Goal: Task Accomplishment & Management: Complete application form

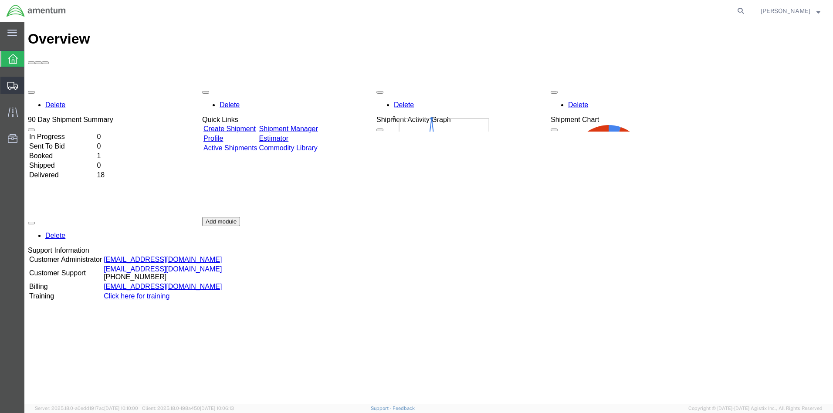
click at [0, 0] on span "Create from Template" at bounding box center [0, 0] width 0 height 0
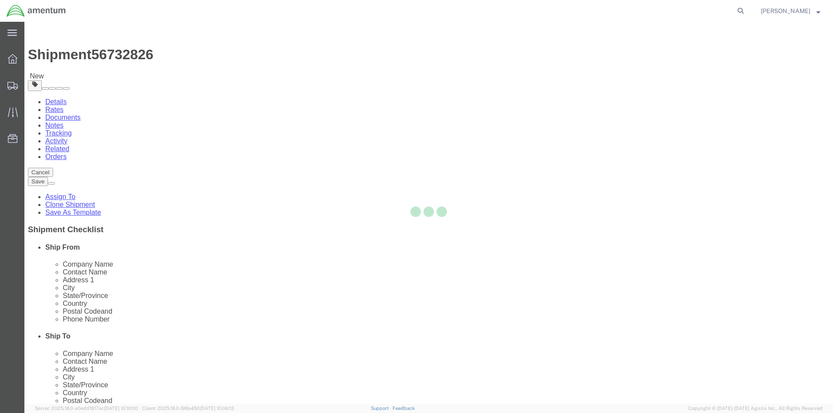
select select
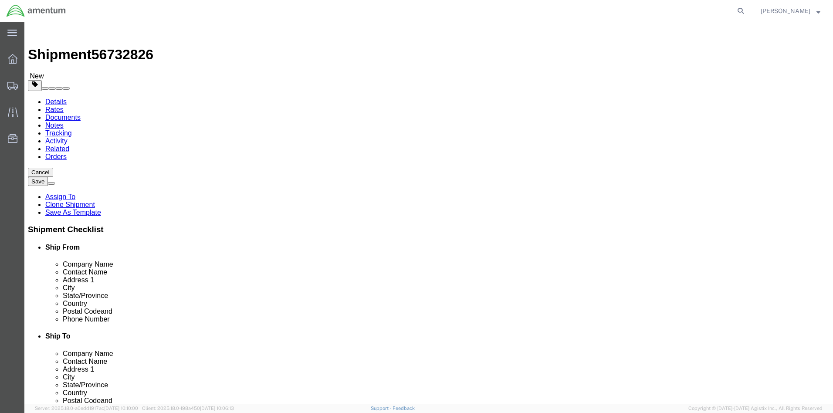
click div "[DATE] 11:45 AM"
click button "Apply"
click div "[DATE] 12:45 PM"
click input "12:45 PM"
click input "2:45 PM"
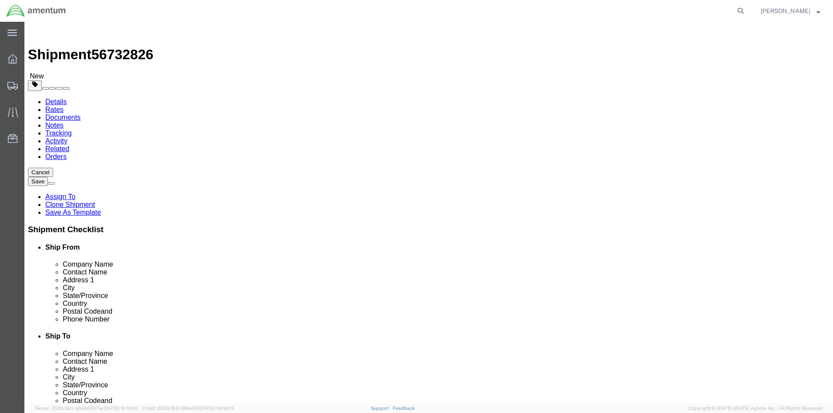
scroll to position [479, 0]
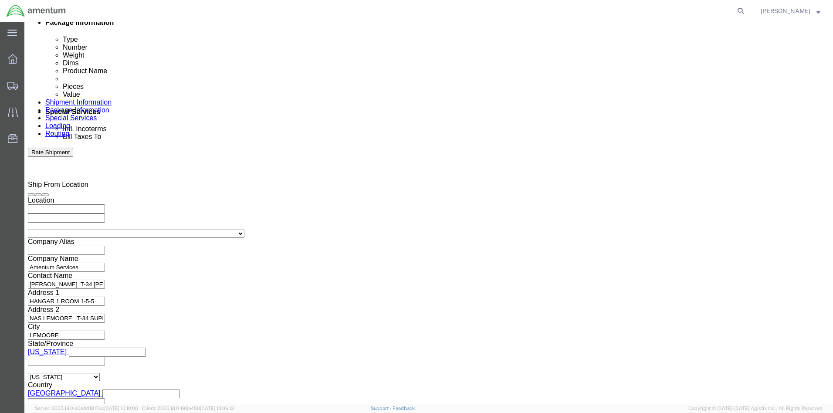
type input "2:00PM"
click button "Apply"
click input "[DATE]-001"
type input "[DATE]-001"
click button "Continue"
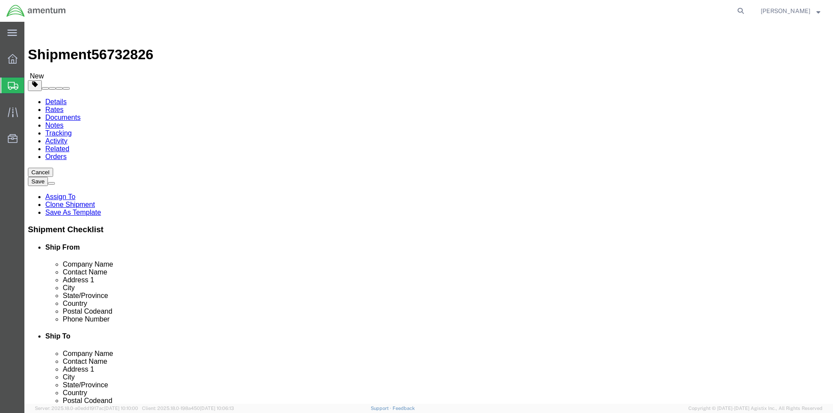
click link "Add Content"
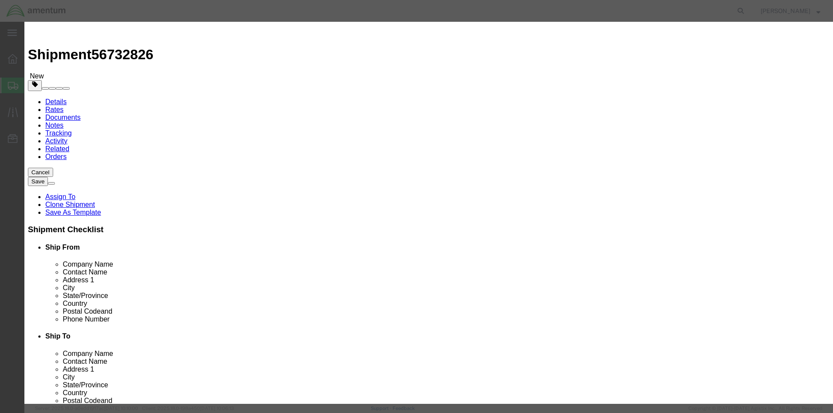
click input "text"
type input "AIRCRAFT PARTS"
click strong "AIRCRAFT PARTS"
select select
type input "31.84"
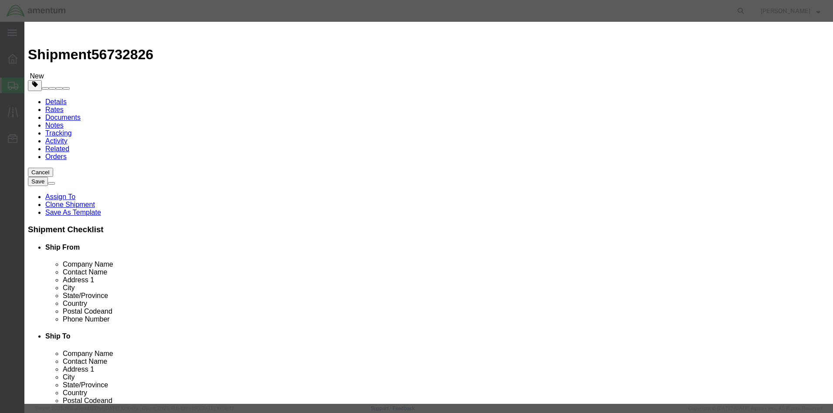
select select
type input "AIRCRAFT PARTS"
click input "text"
type input "9"
click input "286.56"
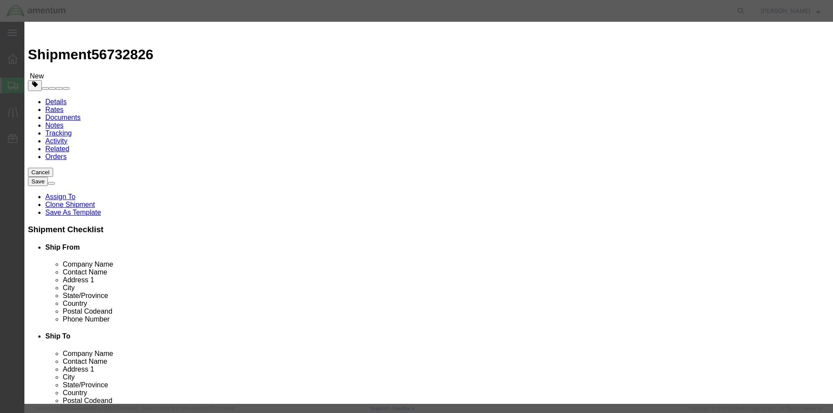
type input "2"
type input "10000.00"
click button "Save & Close"
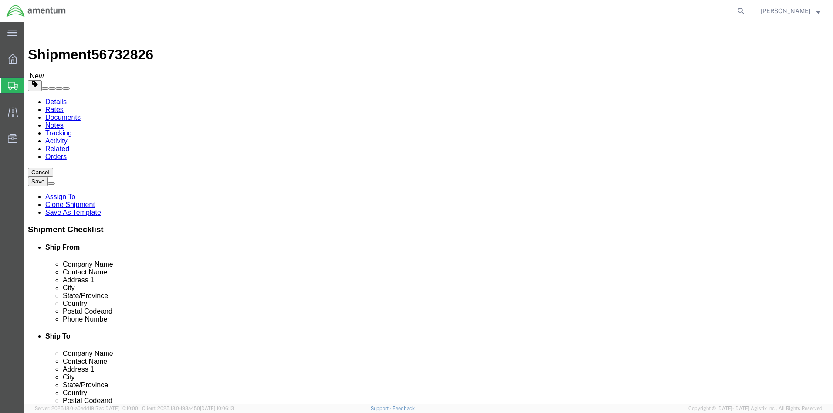
click input "text"
type input "26"
type input "`26"
type input "12"
click div "Pieces: 9.00 Each Total value: 10000.00 USD"
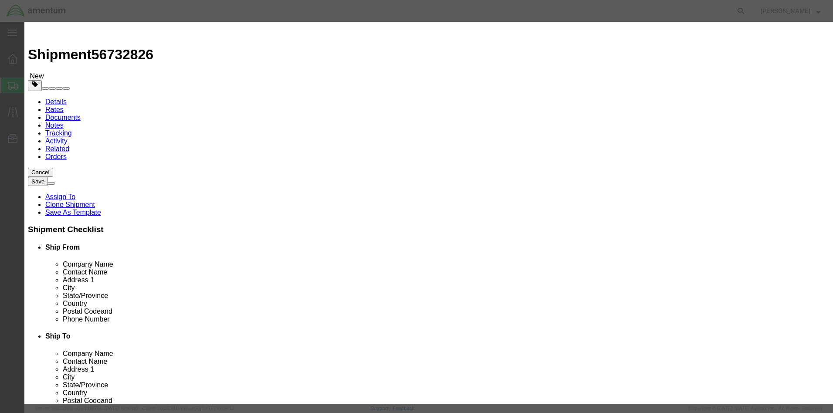
click button "Save & Close"
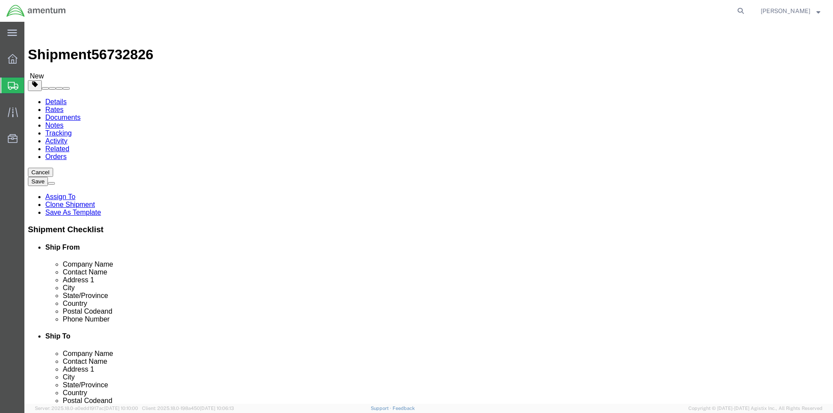
click input "`26"
type input "`"
type input "26"
click input "0.00"
type input "24.00"
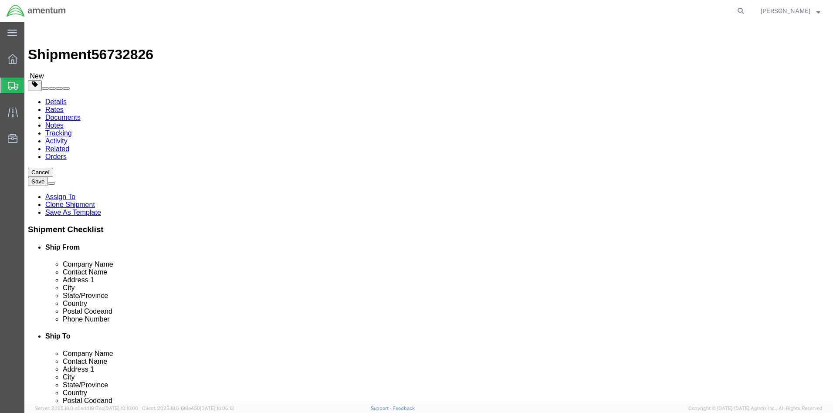
click div "Package Content # 1 x Package Type Select BCK Boxes Bale(s) Basket(s) Bolt(s) B…"
click link "Add Package"
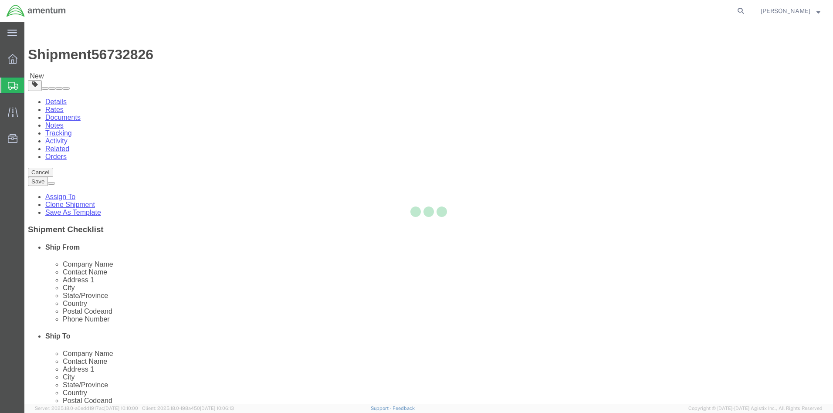
select select "CBOX"
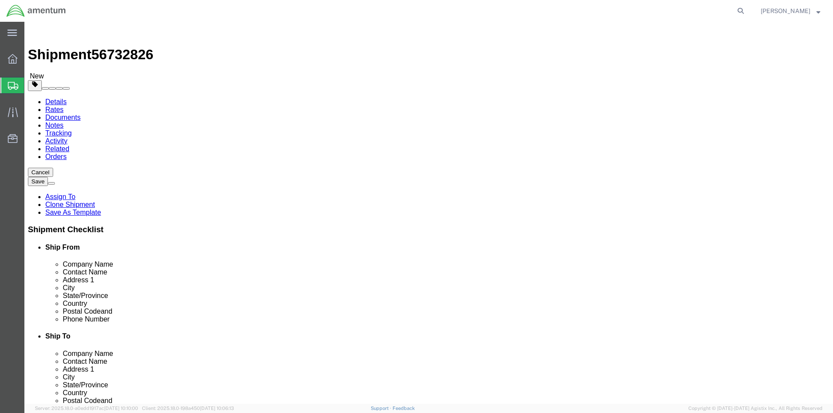
click link "Add Content"
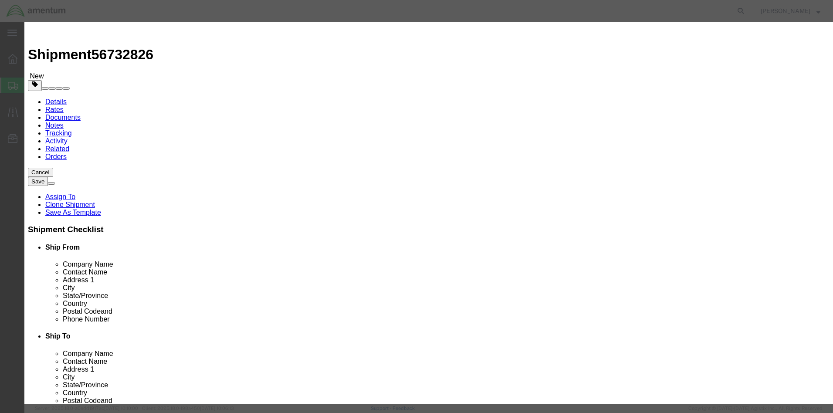
click input "text"
type input "AIRCRAFT PARTS"
click strong "AIRCRAFT PARTS"
select select
type input "31.84"
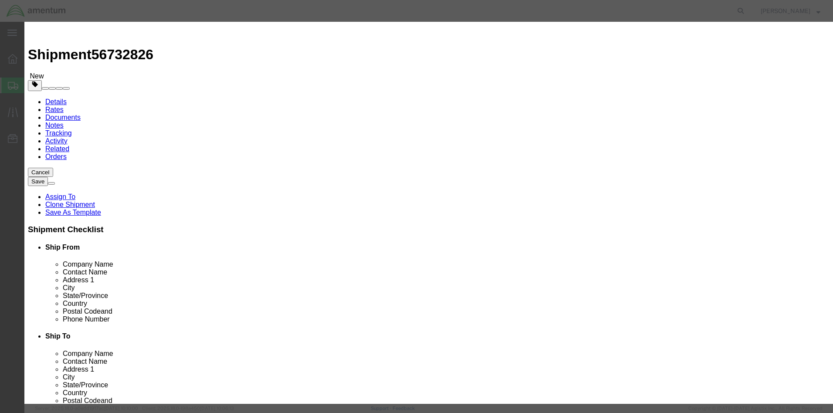
select select
type input "AIRCRAFT PARTS"
click input "text"
type input "1"
click input "31.84"
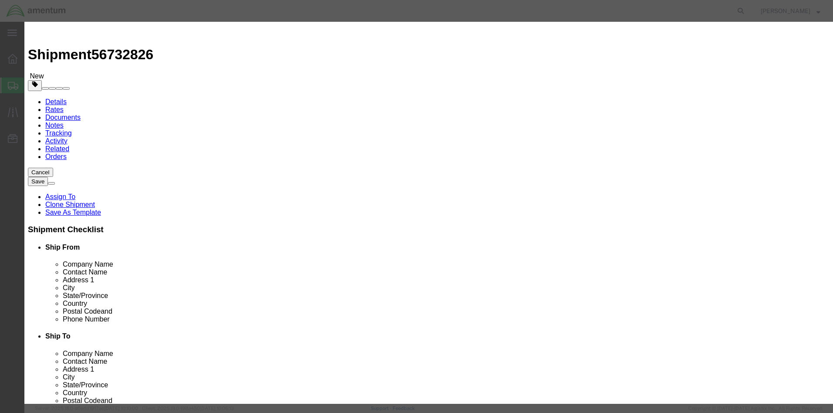
type input "3"
type input "5000.00"
click button "Save & Close"
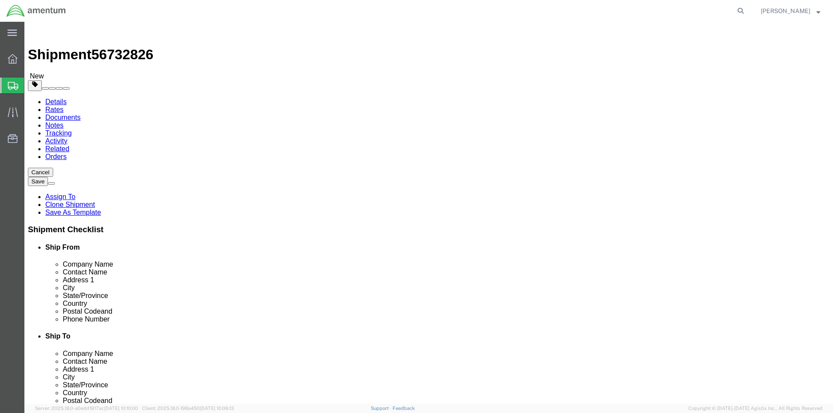
click div "Package Type Select BCK Boxes Bale(s) Basket(s) Bolt(s) Bottle(s) Buckets Bulk …"
click input "text"
type input "20"
type input "15"
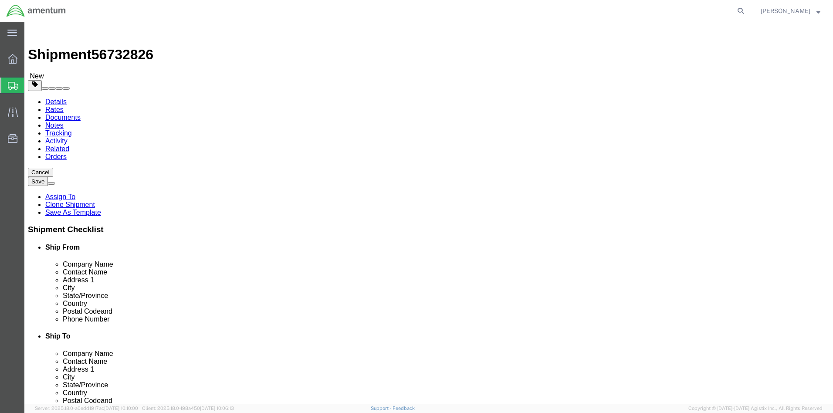
click input "0.00"
type input "30.00"
click div "Package Content # 1 1 x Cardboard Box(es) Package Type Select BCK Boxes Bale(s)…"
click button "Rate Shipment"
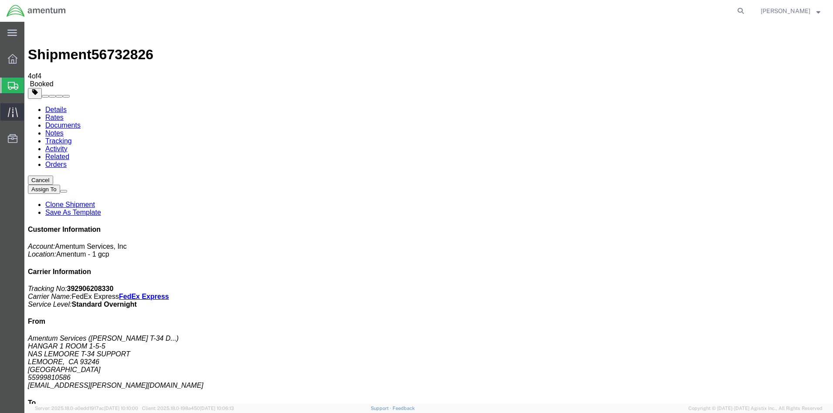
click at [10, 115] on icon at bounding box center [13, 112] width 10 height 10
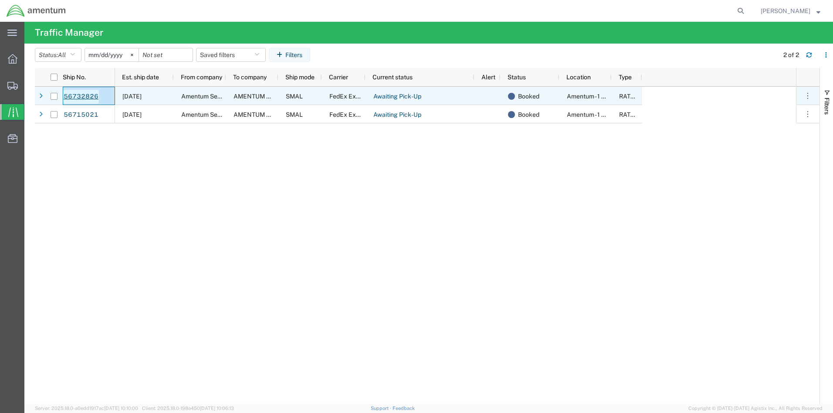
click at [87, 97] on link "56732826" at bounding box center [81, 97] width 36 height 14
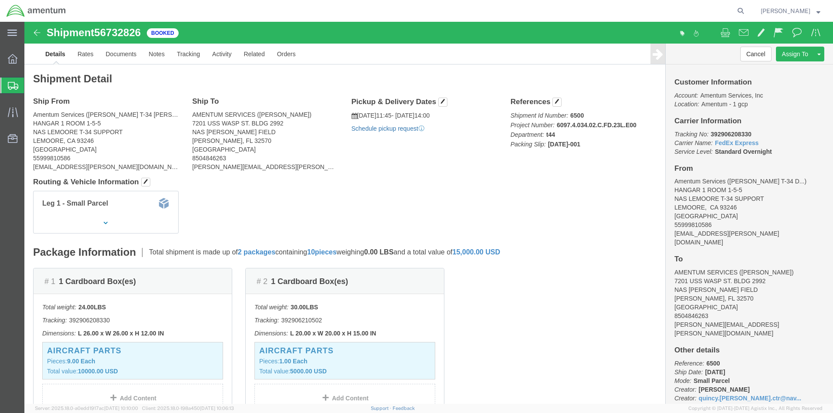
click link "Schedule pickup request"
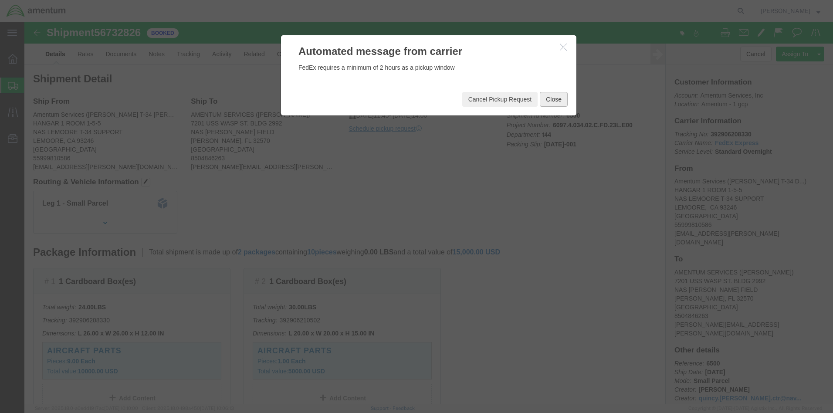
click button "Close"
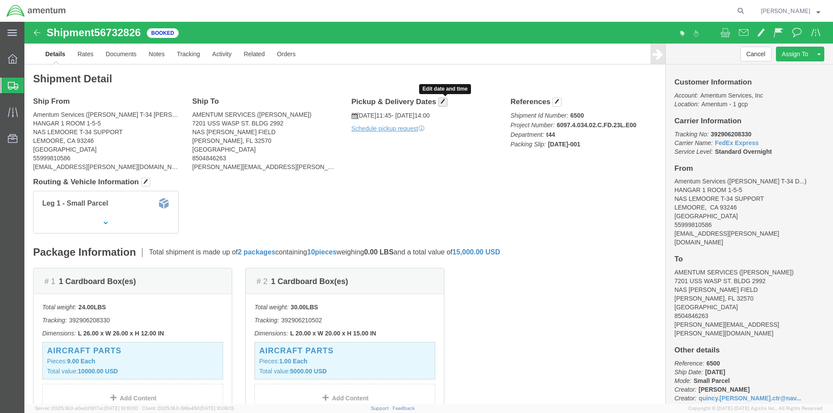
click span "button"
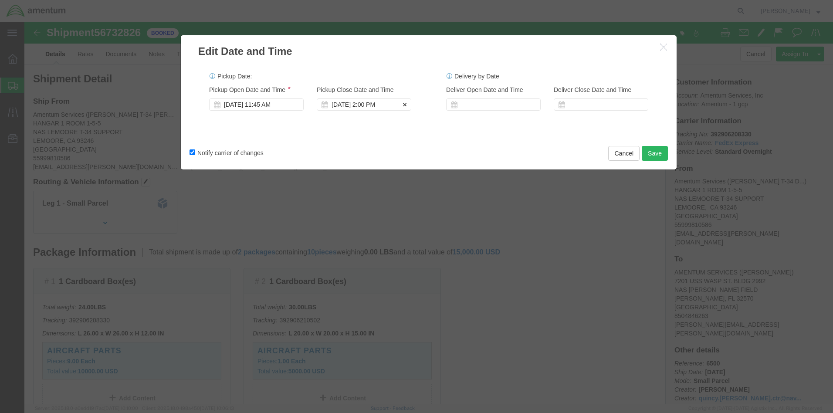
click div "[DATE] 2:00 PM"
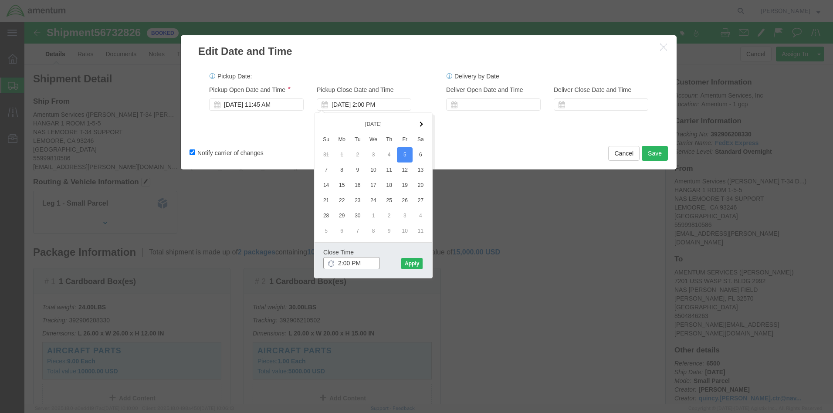
type input "3:00 PM"
click button "Apply"
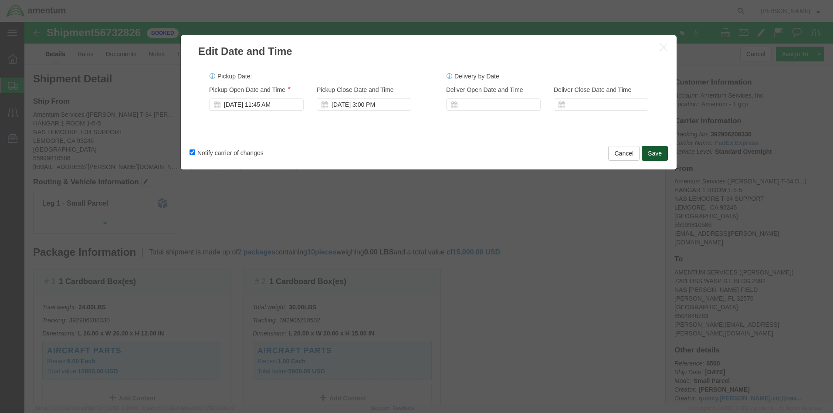
click button "Save"
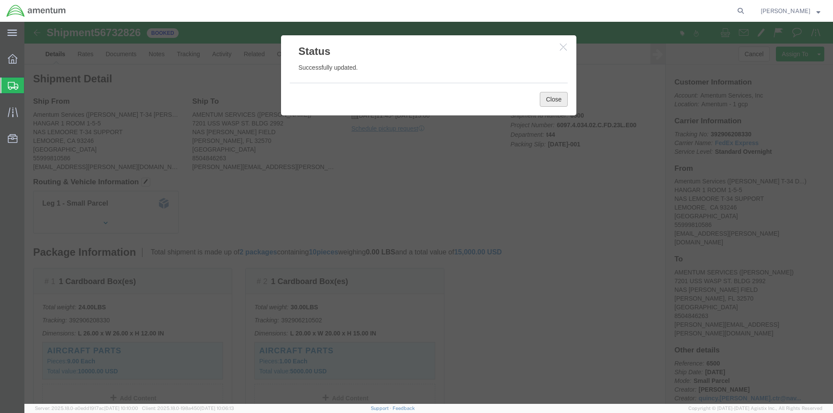
click button "Close"
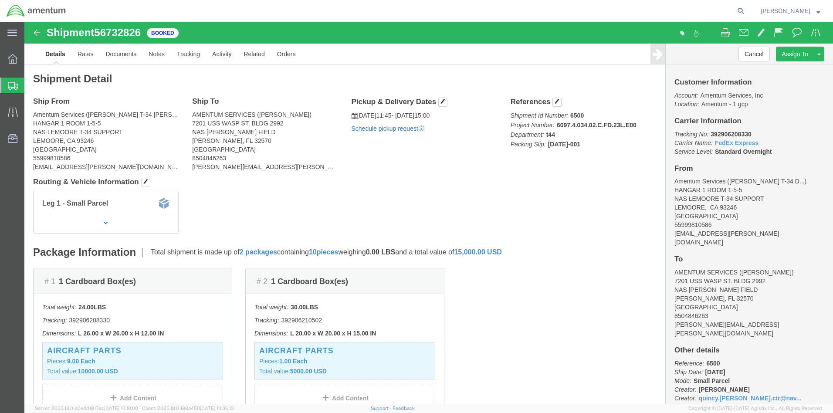
click link "Schedule pickup request"
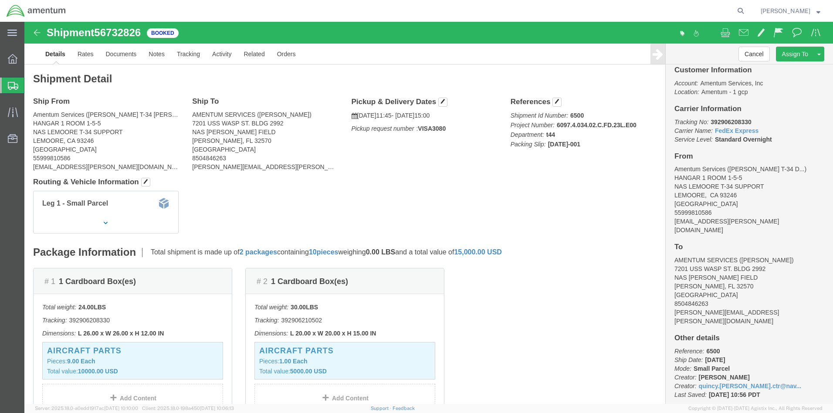
click at [816, 10] on strong "button" at bounding box center [818, 10] width 4 height 3
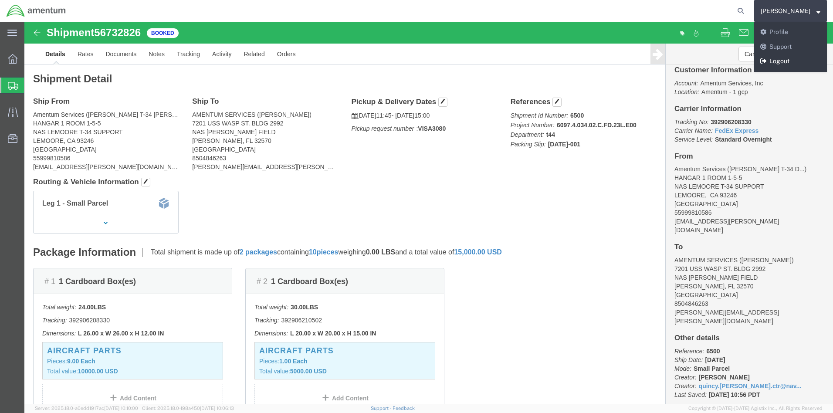
click at [798, 57] on link "Logout" at bounding box center [790, 61] width 73 height 15
